Goal: Information Seeking & Learning: Learn about a topic

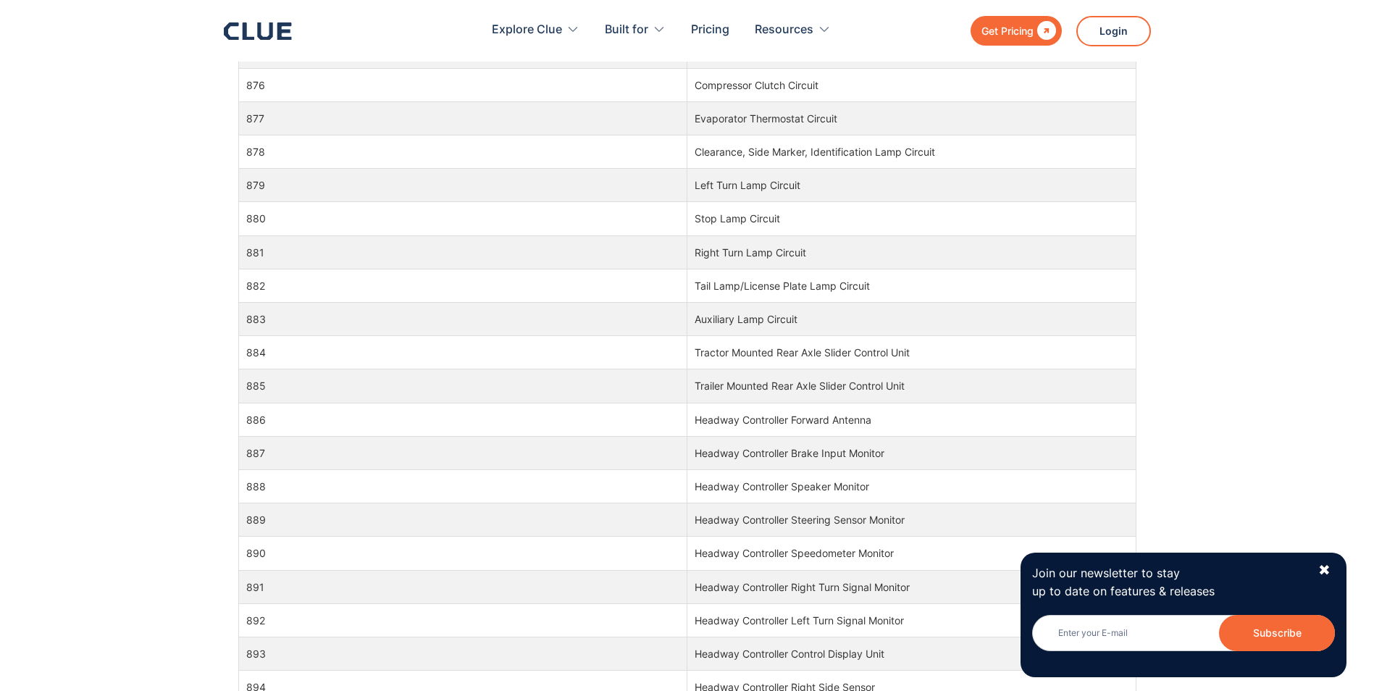
scroll to position [18182, 0]
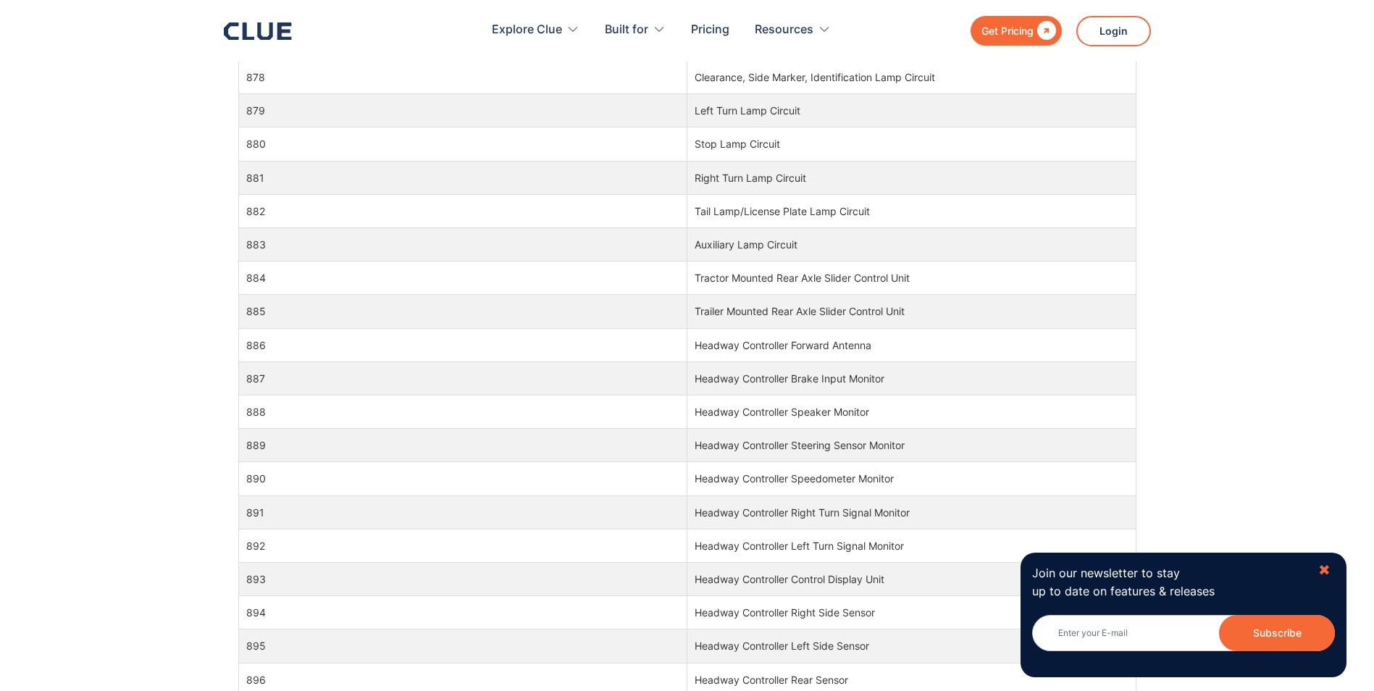
click at [1329, 568] on div "✖" at bounding box center [1324, 570] width 12 height 18
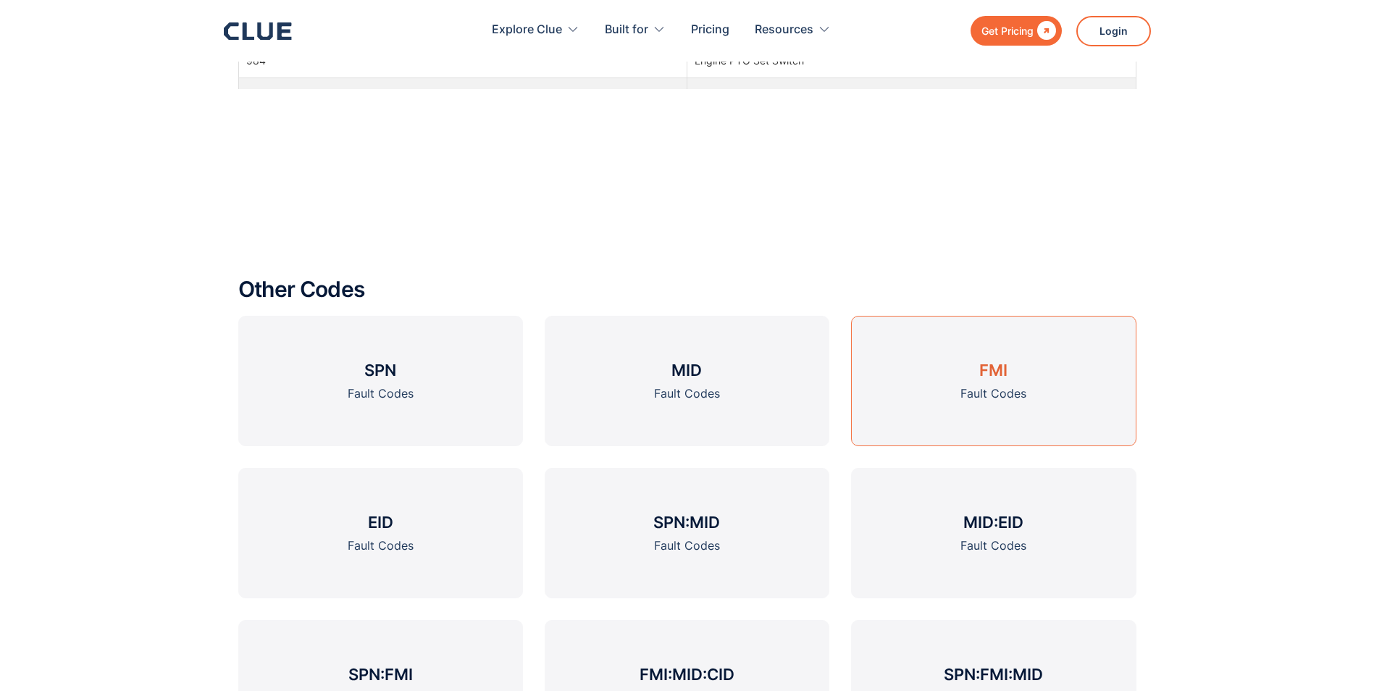
scroll to position [1633, 0]
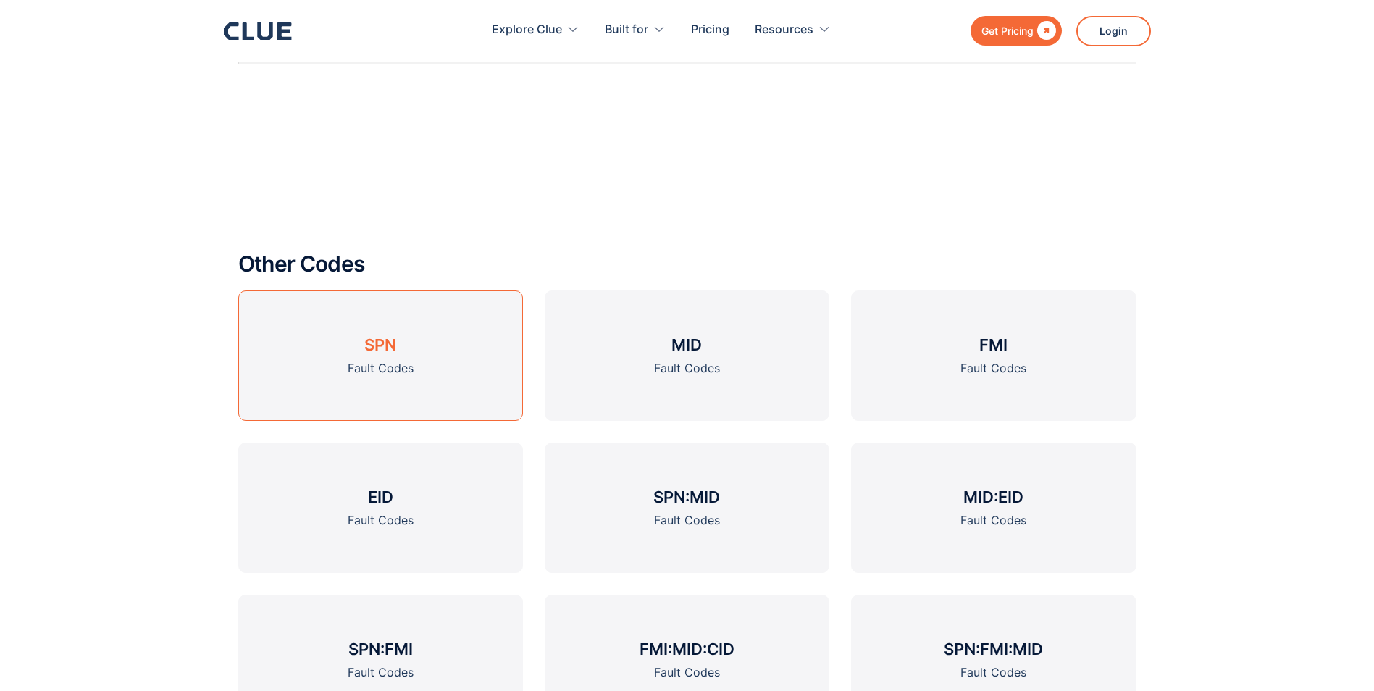
click at [390, 348] on h3 "SPN" at bounding box center [380, 345] width 32 height 22
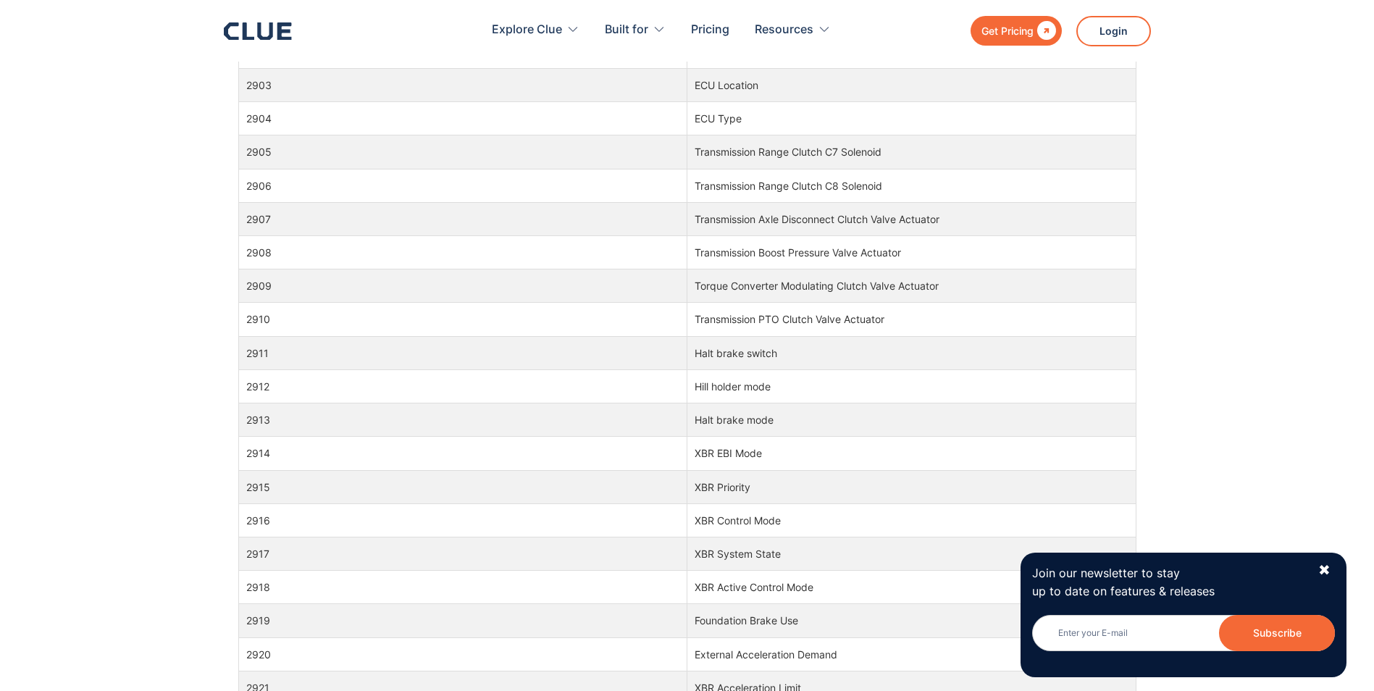
scroll to position [85851, 0]
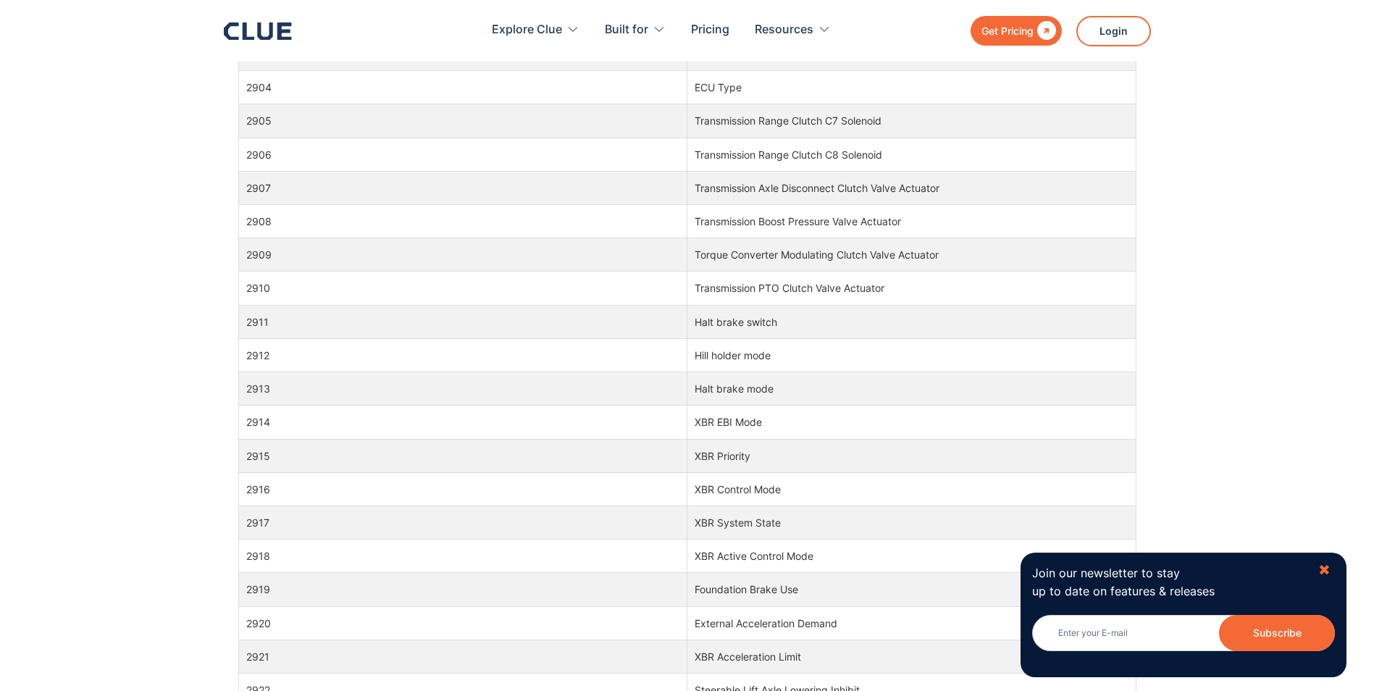
click at [1326, 565] on div "✖" at bounding box center [1324, 570] width 12 height 18
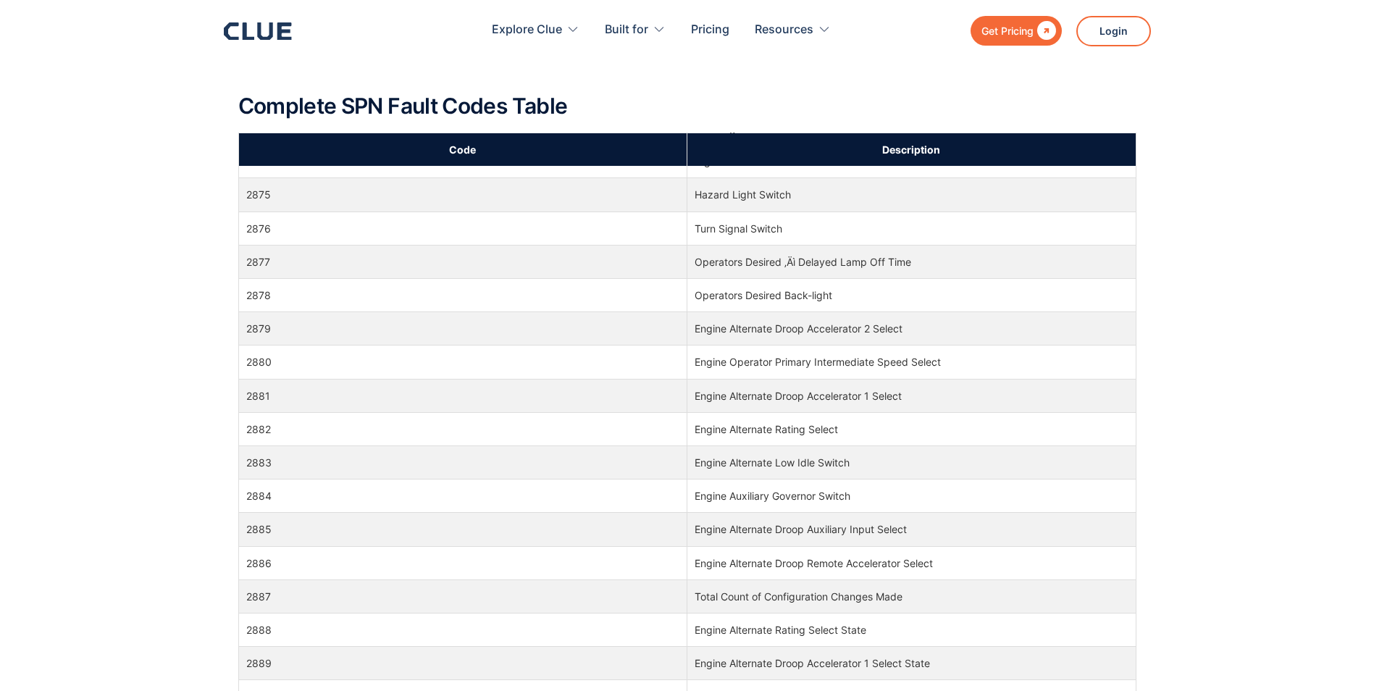
scroll to position [84607, 0]
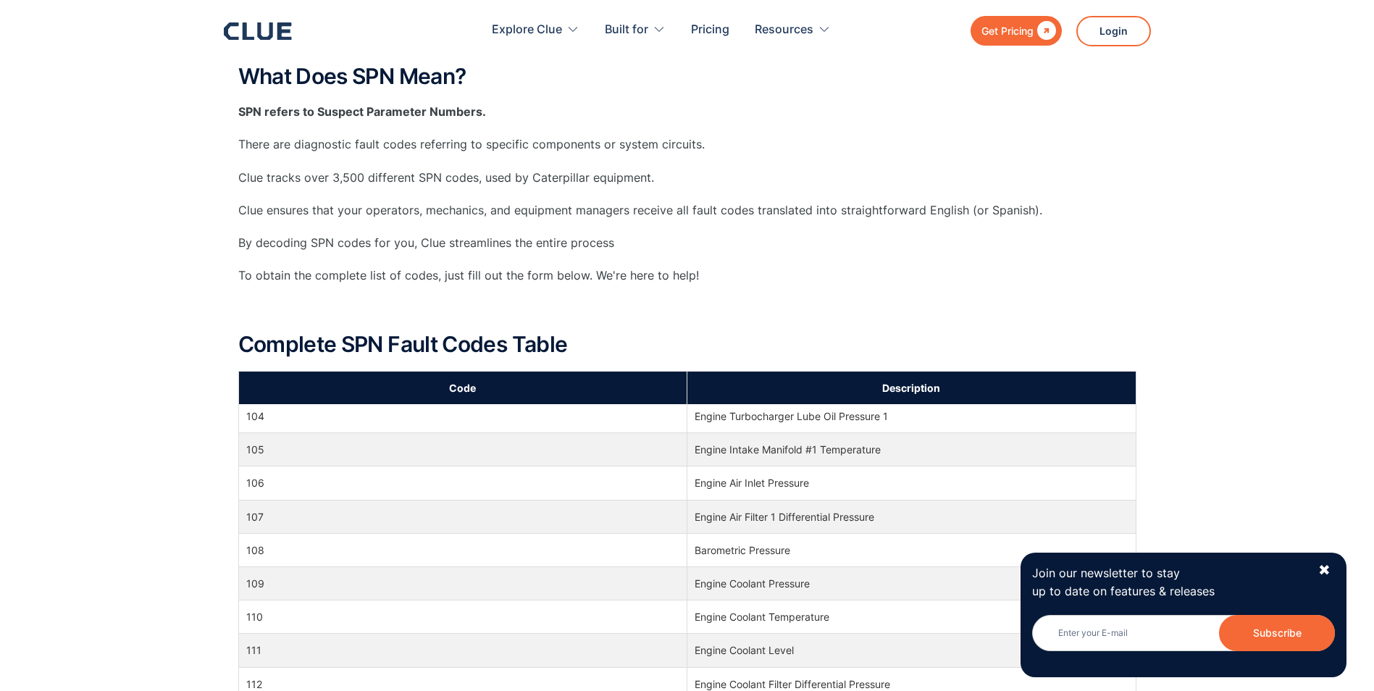
scroll to position [2390, 0]
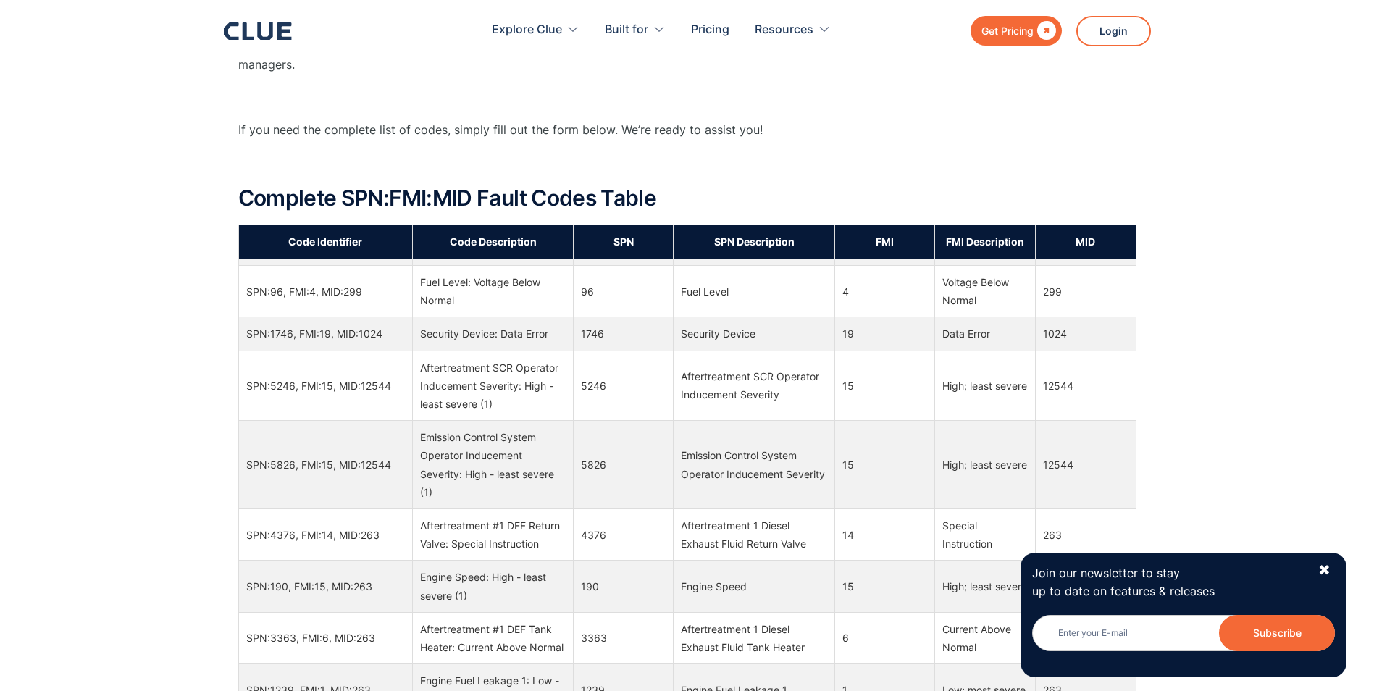
scroll to position [4346, 0]
